Goal: Task Accomplishment & Management: Manage account settings

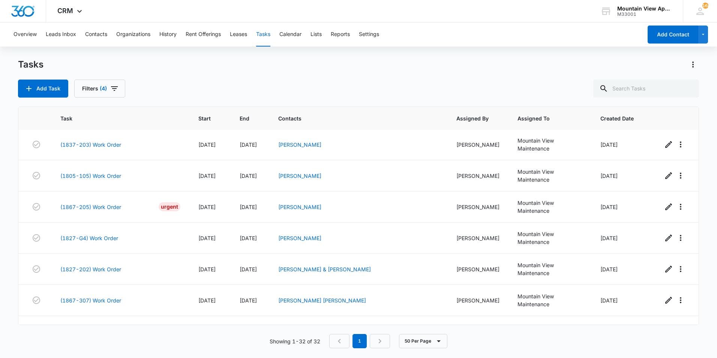
scroll to position [697, 0]
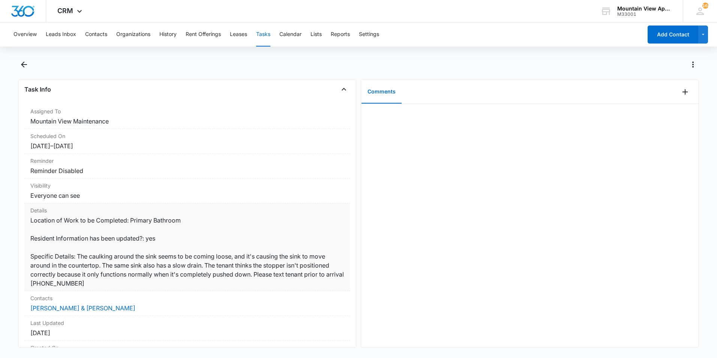
scroll to position [75, 0]
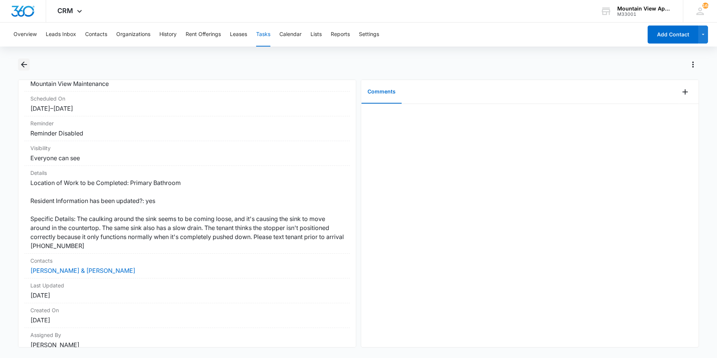
click at [23, 63] on icon "Back" at bounding box center [24, 64] width 6 height 6
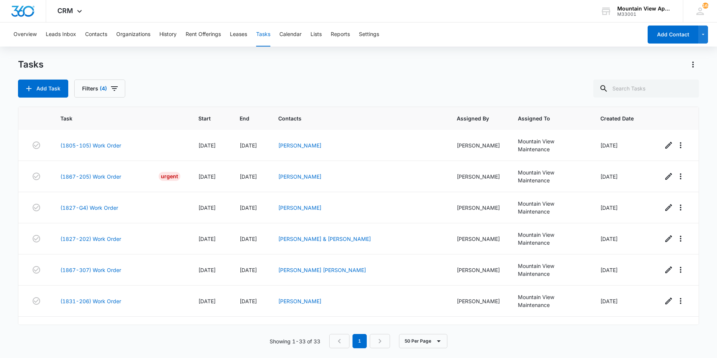
scroll to position [724, 0]
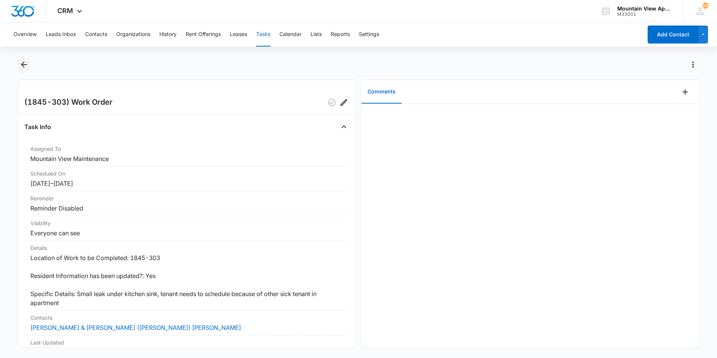
click at [23, 64] on icon "Back" at bounding box center [23, 64] width 9 height 9
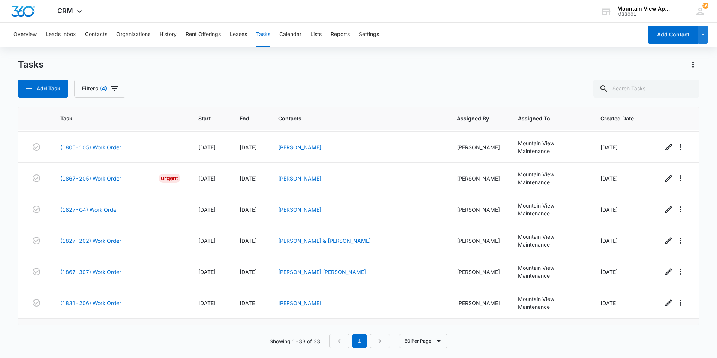
scroll to position [724, 0]
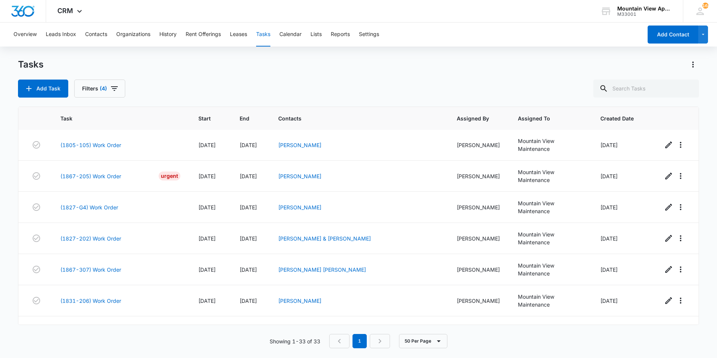
click at [96, 357] on link "(1875 G#3) Work Order" at bounding box center [89, 363] width 59 height 8
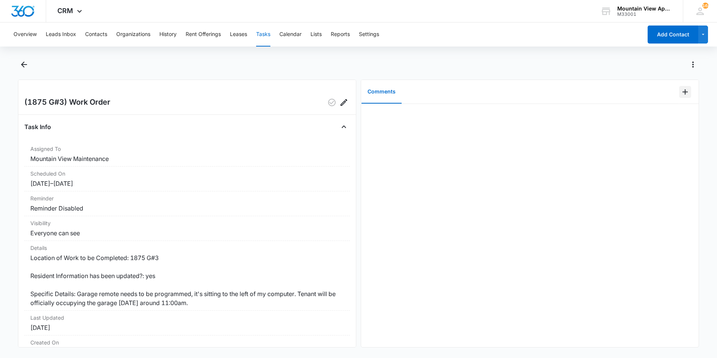
click at [681, 94] on icon "Add Comment" at bounding box center [685, 91] width 9 height 9
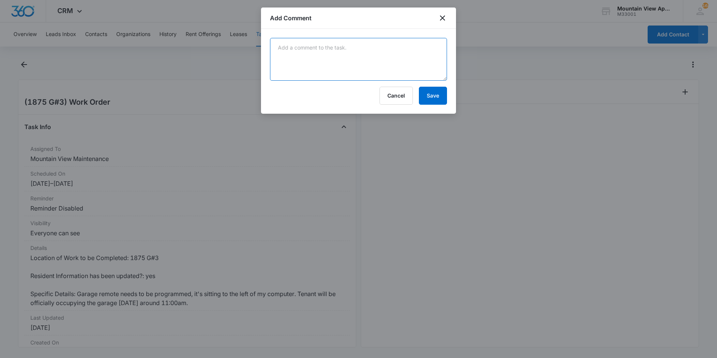
click at [418, 63] on textarea at bounding box center [358, 59] width 177 height 43
type textarea "New remote programmed and left in office."
click at [438, 96] on button "Save" at bounding box center [433, 96] width 28 height 18
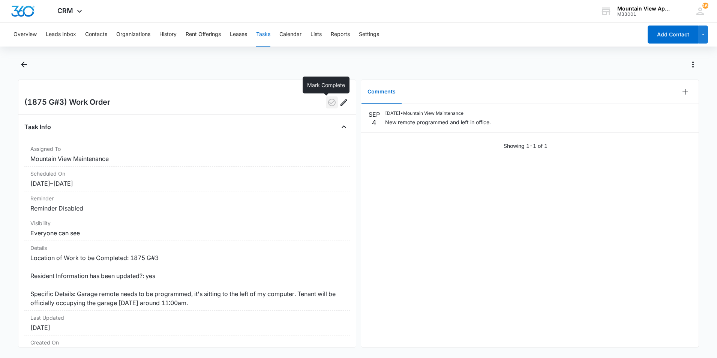
click at [328, 103] on icon "button" at bounding box center [331, 102] width 7 height 7
click at [25, 66] on icon "Back" at bounding box center [23, 64] width 9 height 9
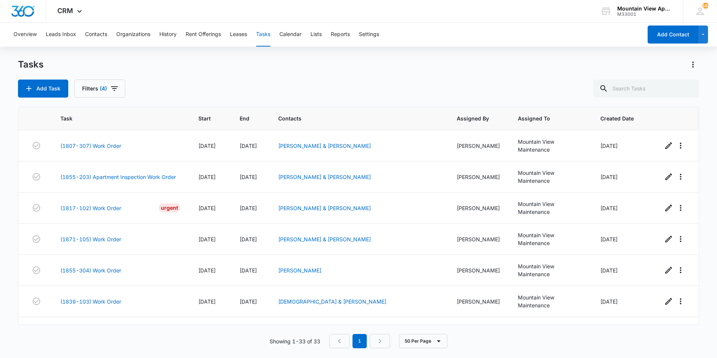
click at [189, 337] on div "Showing 1-33 of 33 1 50 Per Page" at bounding box center [358, 341] width 681 height 14
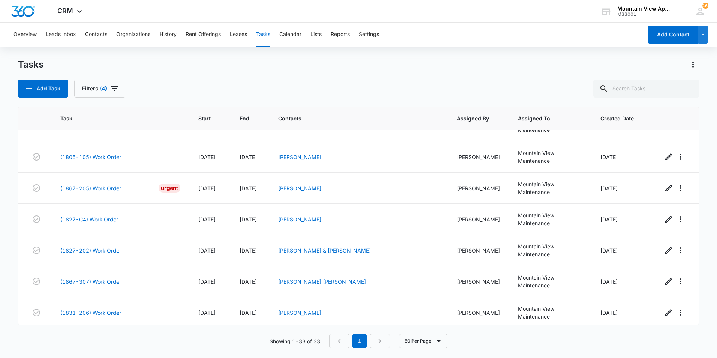
scroll to position [724, 0]
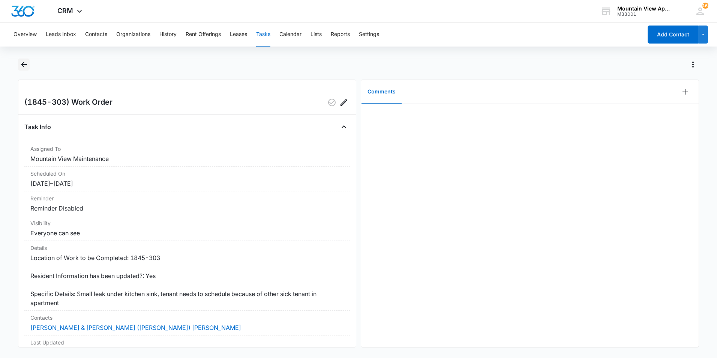
click at [25, 65] on icon "Back" at bounding box center [23, 64] width 9 height 9
